Goal: Find specific page/section: Find specific page/section

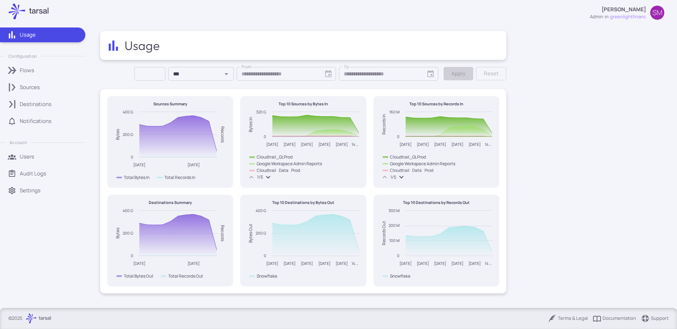
click at [38, 92] on link "Sources" at bounding box center [42, 87] width 85 height 15
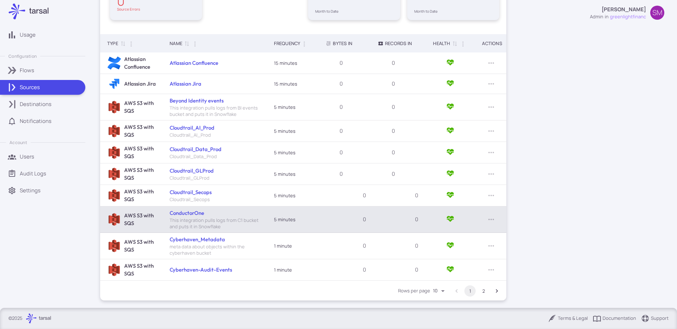
scroll to position [127, 0]
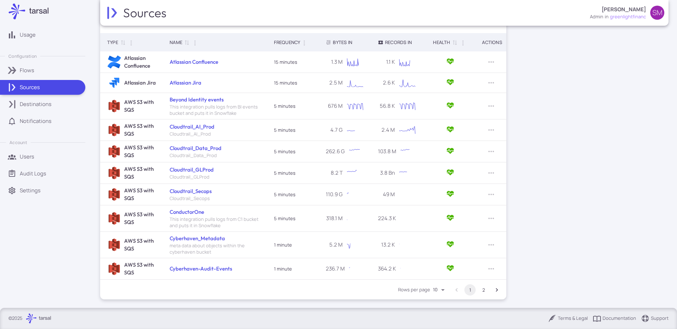
click at [439, 291] on body "Usage Configuration Flows Sources Destinations Notifications Account Users Audi…" at bounding box center [338, 164] width 677 height 329
click at [438, 304] on li "50" at bounding box center [440, 303] width 20 height 12
type input "**"
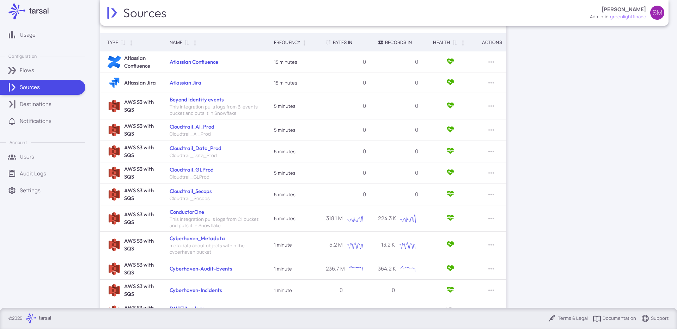
scroll to position [346, 0]
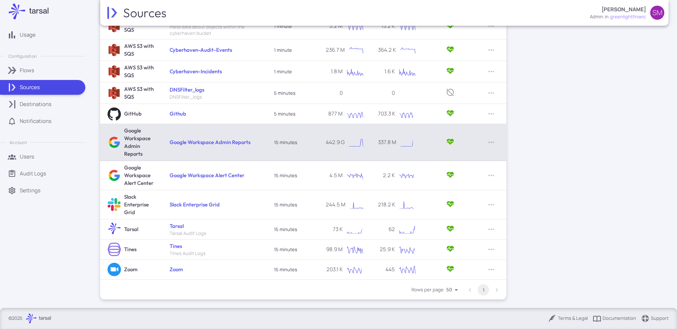
click at [233, 139] on h6 "Google Workspace Admin Reports" at bounding box center [210, 143] width 81 height 8
click at [235, 147] on td "Google Workspace Admin Reports" at bounding box center [215, 142] width 104 height 37
click at [234, 141] on link "Google Workspace Admin Reports" at bounding box center [210, 142] width 81 height 7
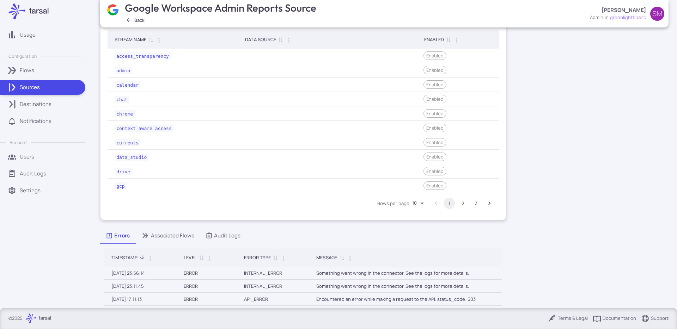
scroll to position [221, 0]
click at [421, 205] on body "Usage Configuration Flows Sources Destinations Notifications Account Users Audi…" at bounding box center [338, 164] width 677 height 329
click at [421, 251] on li "50" at bounding box center [419, 254] width 20 height 12
type input "**"
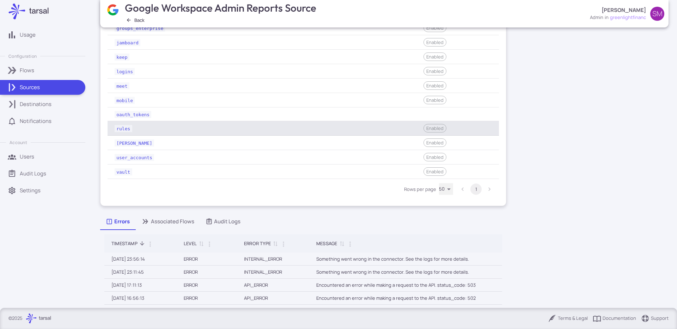
scroll to position [343, 0]
